Goal: Check status: Check status

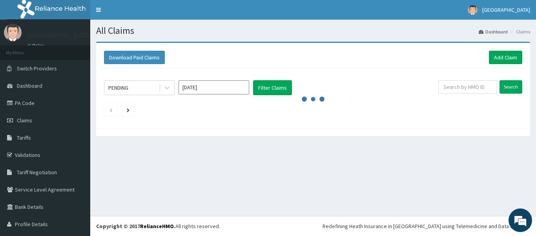
click at [205, 65] on div "Download Paid Claims Add Claim" at bounding box center [313, 58] width 426 height 22
click at [167, 90] on icon at bounding box center [167, 88] width 8 height 8
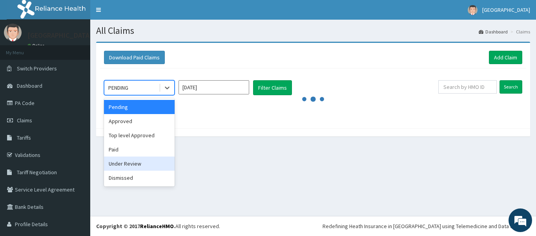
click at [147, 168] on div "Under Review" at bounding box center [139, 163] width 71 height 14
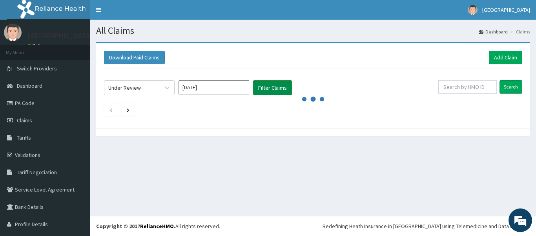
click at [270, 88] on button "Filter Claims" at bounding box center [272, 87] width 39 height 15
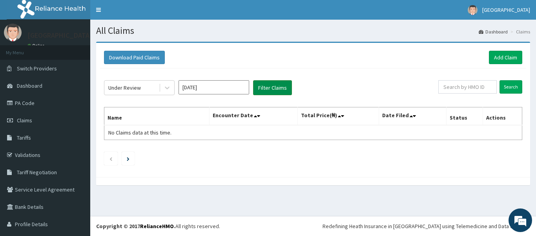
click at [270, 84] on button "Filter Claims" at bounding box center [272, 87] width 39 height 15
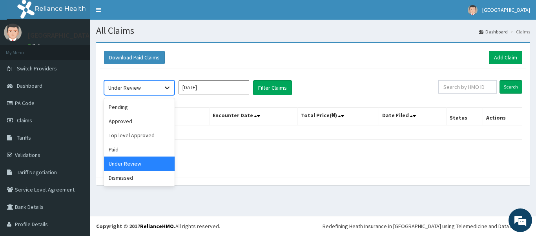
click at [168, 92] on div at bounding box center [167, 88] width 14 height 14
click at [154, 123] on div "Approved" at bounding box center [139, 121] width 71 height 14
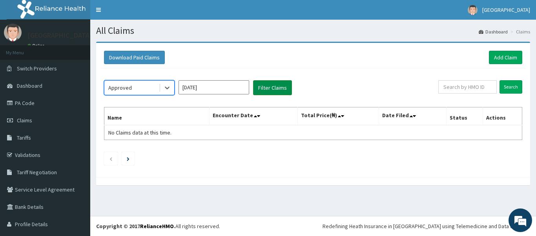
click at [263, 85] on button "Filter Claims" at bounding box center [272, 87] width 39 height 15
click at [270, 90] on button "Filter Claims" at bounding box center [272, 87] width 39 height 15
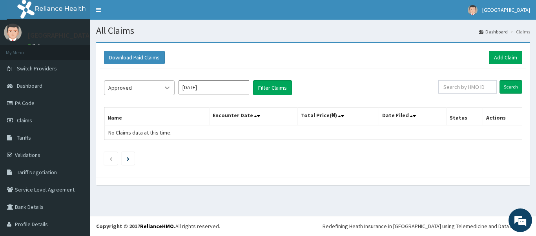
click at [165, 90] on icon at bounding box center [167, 88] width 8 height 8
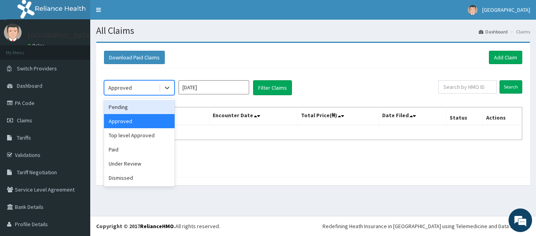
click at [152, 109] on div "Pending" at bounding box center [139, 107] width 71 height 14
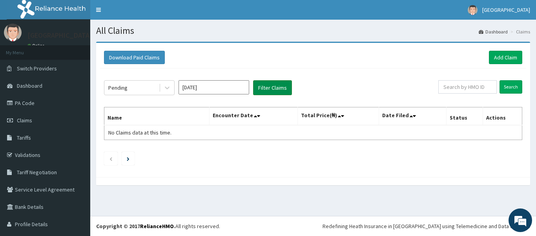
click at [271, 84] on button "Filter Claims" at bounding box center [272, 87] width 39 height 15
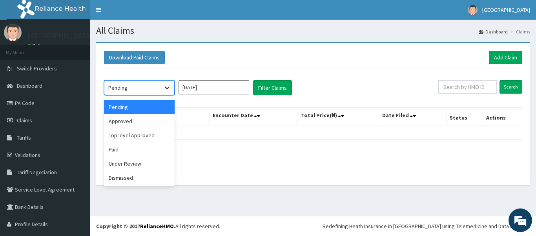
click at [165, 88] on icon at bounding box center [167, 88] width 8 height 8
click at [155, 137] on div "Top level Approved" at bounding box center [139, 135] width 71 height 14
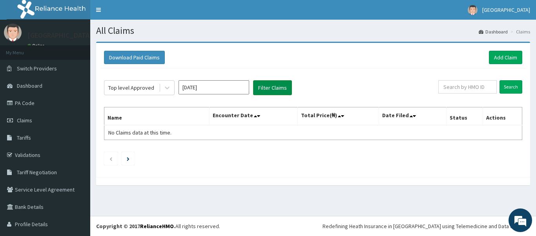
click at [264, 86] on button "Filter Claims" at bounding box center [272, 87] width 39 height 15
click at [166, 88] on icon at bounding box center [167, 88] width 8 height 8
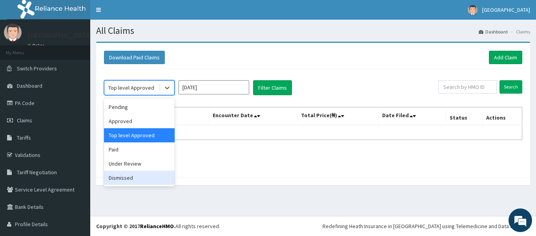
click at [147, 179] on div "Dismissed" at bounding box center [139, 177] width 71 height 14
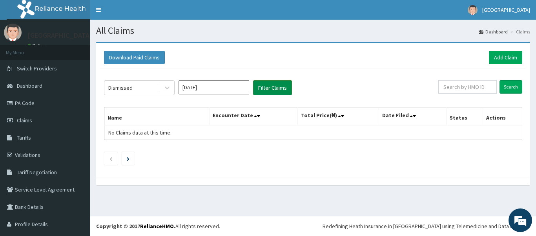
click at [277, 89] on button "Filter Claims" at bounding box center [272, 87] width 39 height 15
click at [166, 85] on icon at bounding box center [167, 88] width 8 height 8
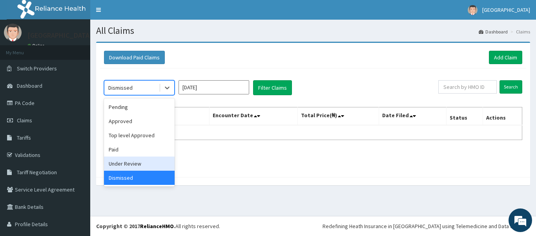
click at [142, 164] on div "Under Review" at bounding box center [139, 163] width 71 height 14
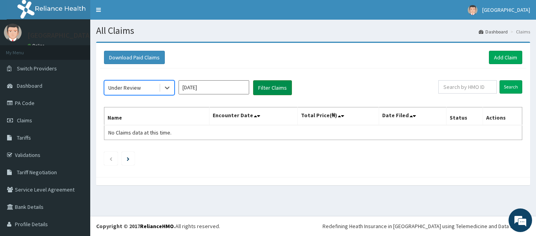
click at [277, 84] on button "Filter Claims" at bounding box center [272, 87] width 39 height 15
